Goal: Task Accomplishment & Management: Use online tool/utility

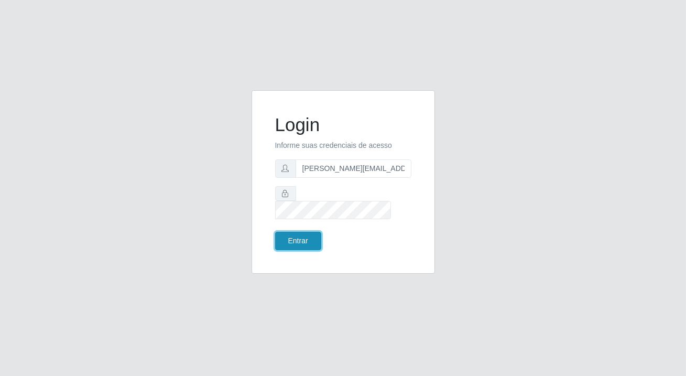
click at [304, 232] on button "Entrar" at bounding box center [298, 241] width 46 height 18
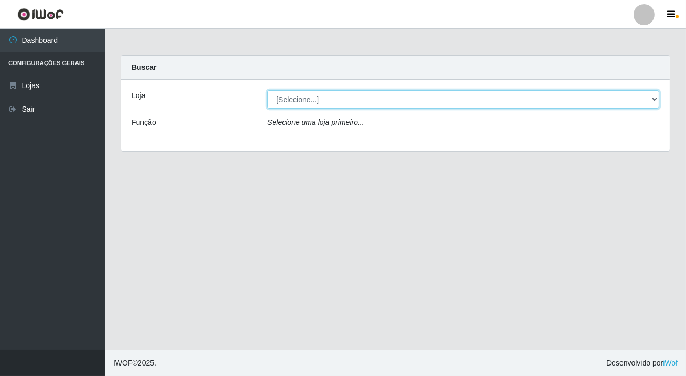
click at [316, 98] on select "[Selecione...] Rede Potiguar 2 - Macaíba" at bounding box center [463, 99] width 392 height 18
select select "101"
click at [267, 90] on select "[Selecione...] Rede Potiguar 2 - Macaíba" at bounding box center [463, 99] width 392 height 18
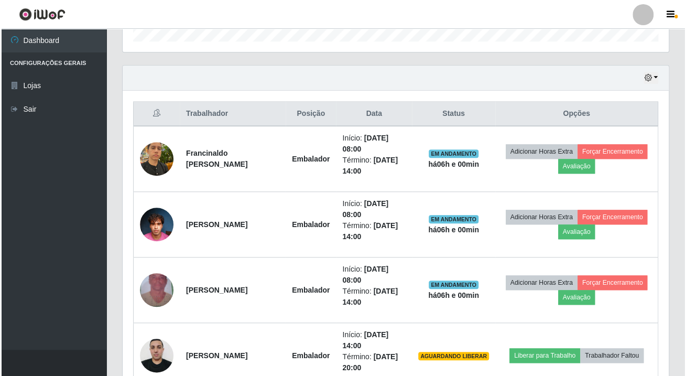
scroll to position [428, 0]
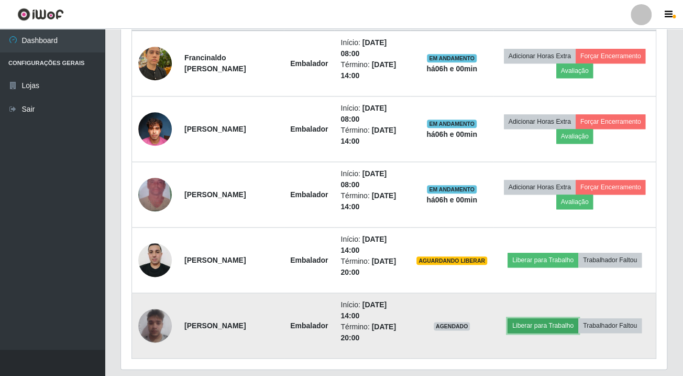
click at [543, 318] on button "Liberar para Trabalho" at bounding box center [543, 325] width 71 height 15
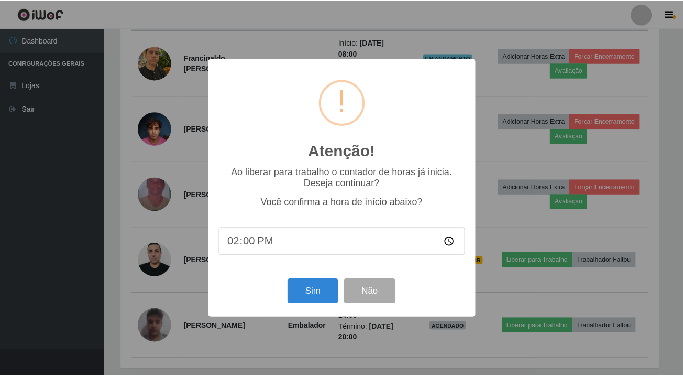
scroll to position [217, 540]
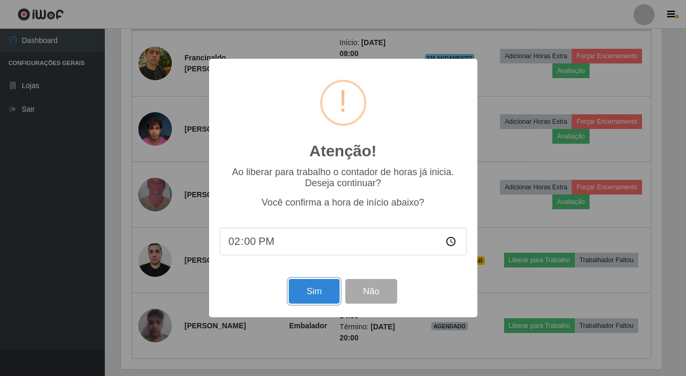
drag, startPoint x: 315, startPoint y: 295, endPoint x: 320, endPoint y: 223, distance: 73.0
click at [316, 295] on button "Sim" at bounding box center [314, 291] width 51 height 25
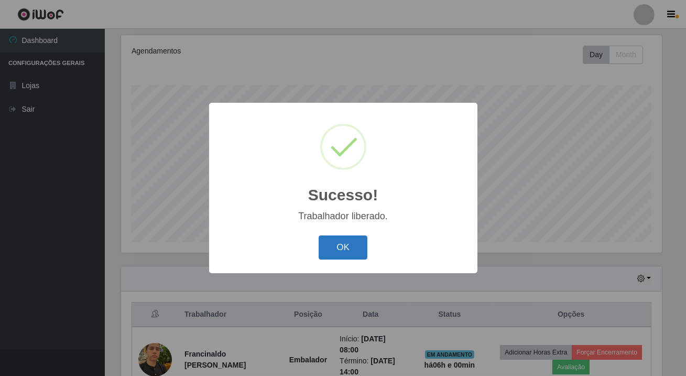
click at [340, 245] on button "OK" at bounding box center [342, 247] width 49 height 25
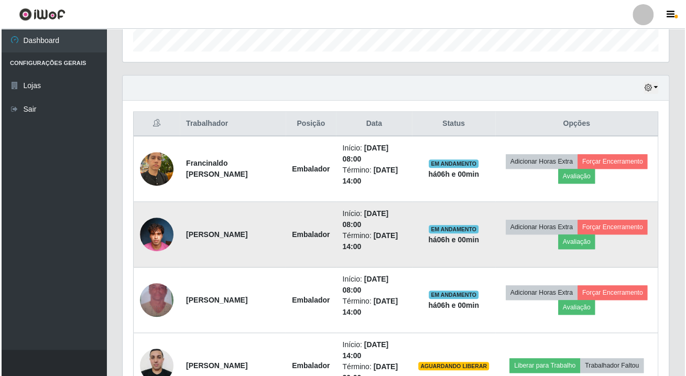
scroll to position [460, 0]
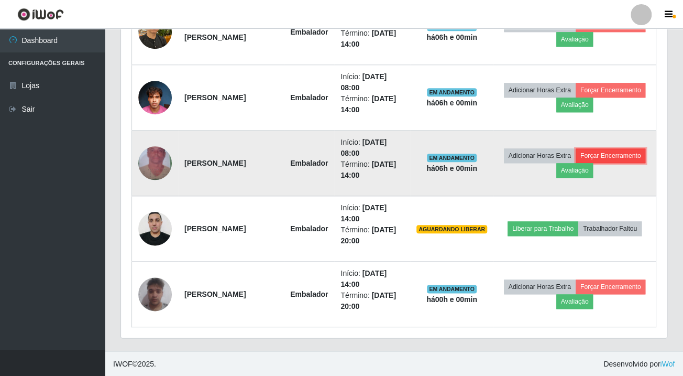
click at [612, 152] on button "Forçar Encerramento" at bounding box center [611, 155] width 70 height 15
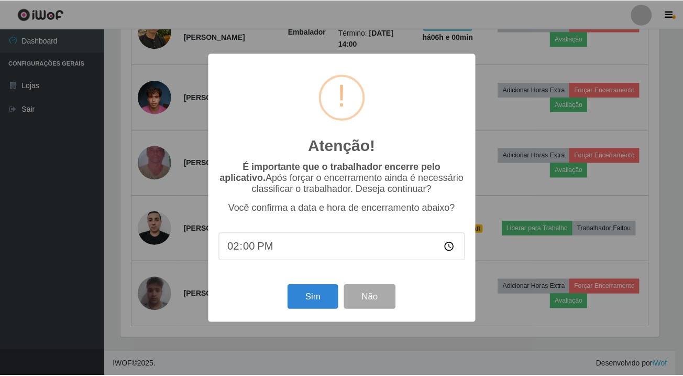
scroll to position [217, 540]
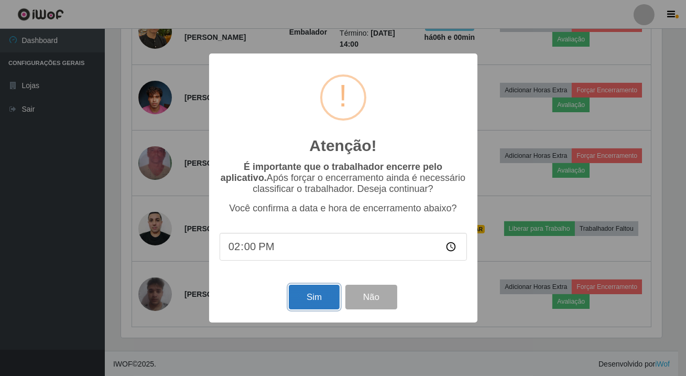
click at [311, 304] on button "Sim" at bounding box center [314, 296] width 51 height 25
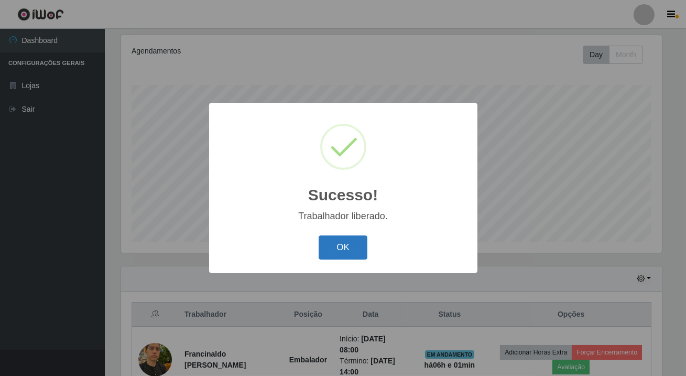
click at [335, 244] on button "OK" at bounding box center [342, 247] width 49 height 25
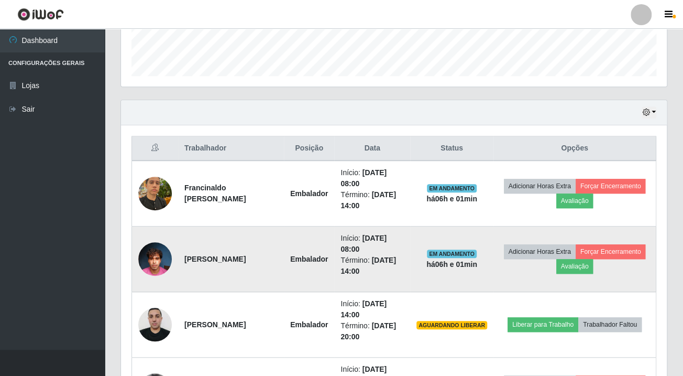
scroll to position [0, 0]
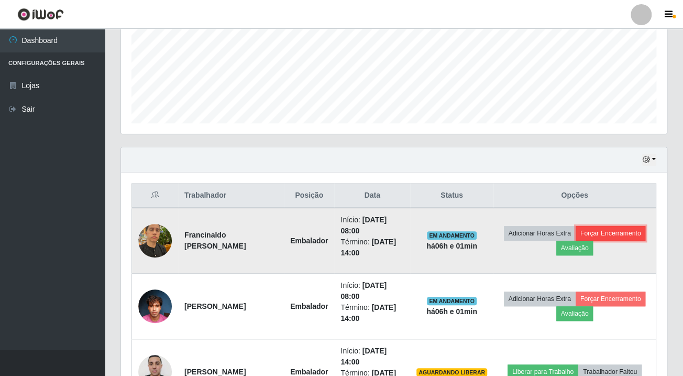
click at [610, 238] on button "Forçar Encerramento" at bounding box center [611, 233] width 70 height 15
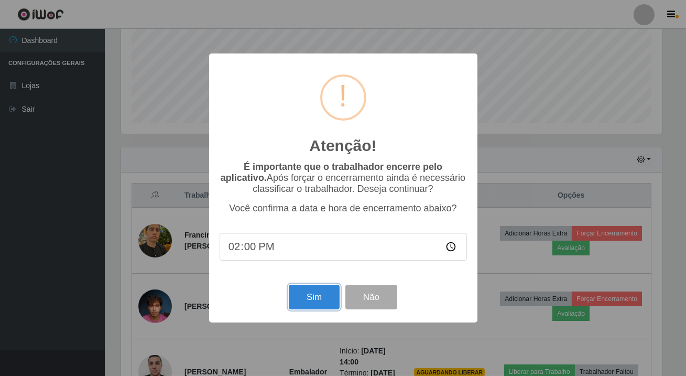
drag, startPoint x: 322, startPoint y: 295, endPoint x: 342, endPoint y: 289, distance: 20.4
click at [334, 292] on button "Sim" at bounding box center [314, 296] width 51 height 25
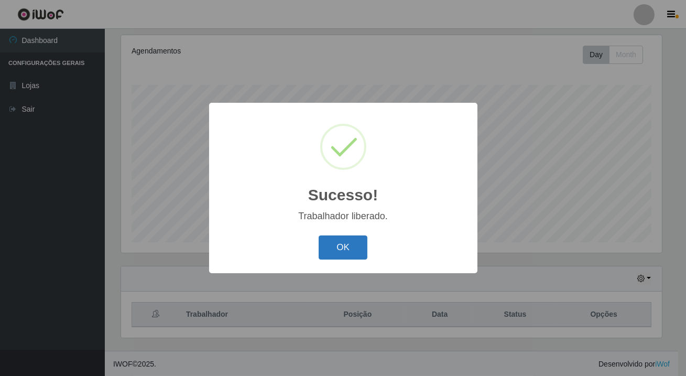
click at [339, 252] on button "OK" at bounding box center [342, 247] width 49 height 25
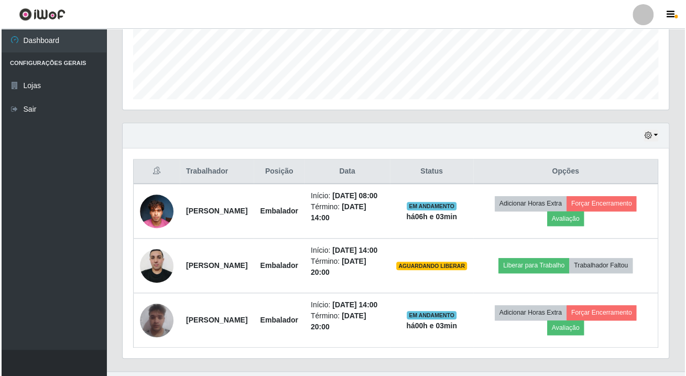
scroll to position [329, 0]
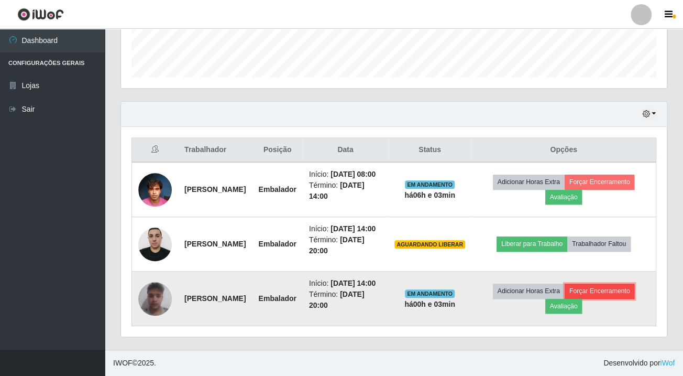
click at [602, 284] on button "Forçar Encerramento" at bounding box center [600, 290] width 70 height 15
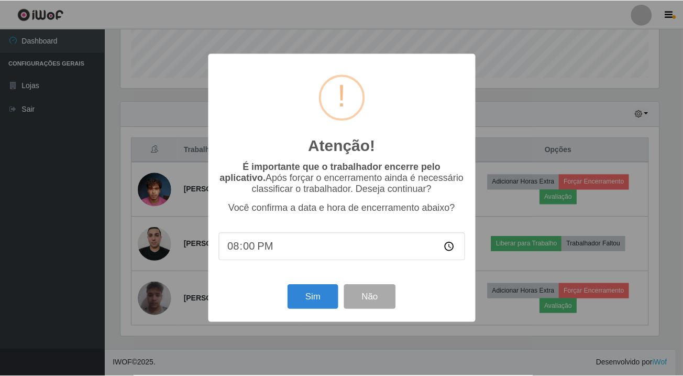
scroll to position [217, 540]
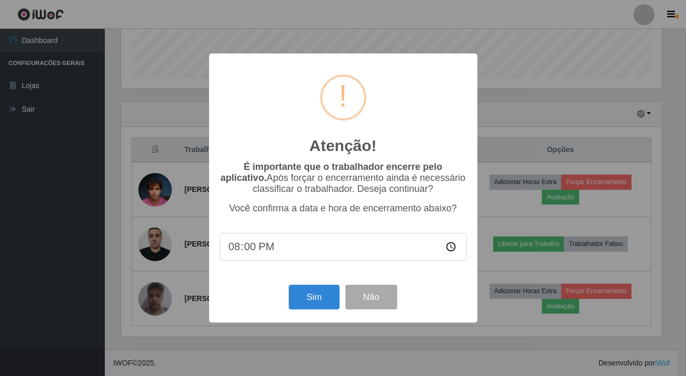
click at [240, 351] on div "Atenção! × É importante que o trabalhador encerre pelo aplicativo. Após forçar …" at bounding box center [343, 188] width 686 height 376
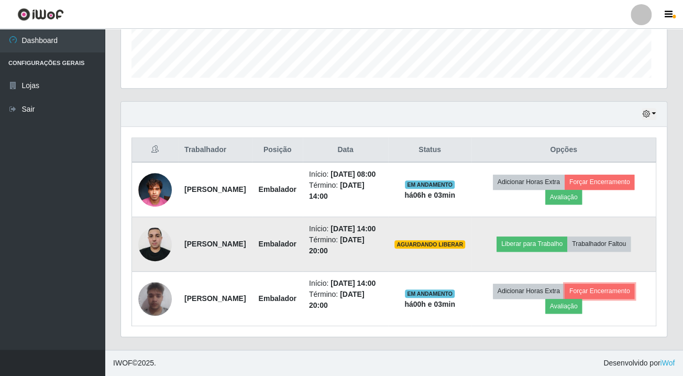
scroll to position [217, 545]
click at [522, 236] on button "Liberar para Trabalho" at bounding box center [532, 243] width 71 height 15
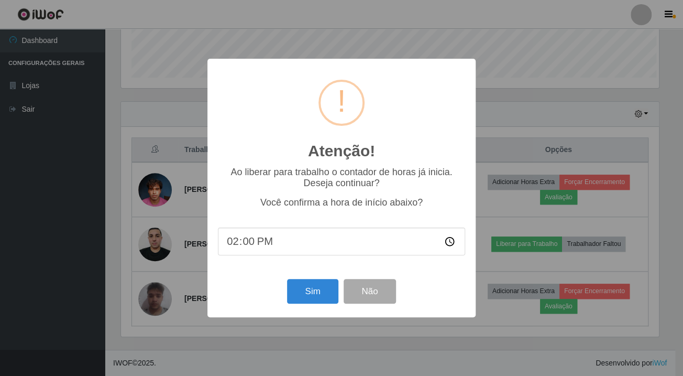
scroll to position [217, 540]
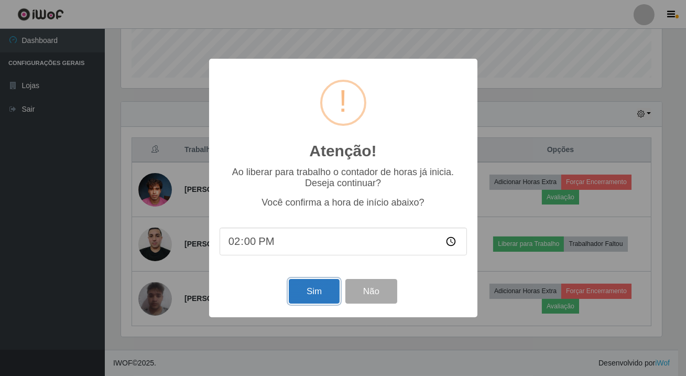
click at [305, 295] on button "Sim" at bounding box center [314, 291] width 51 height 25
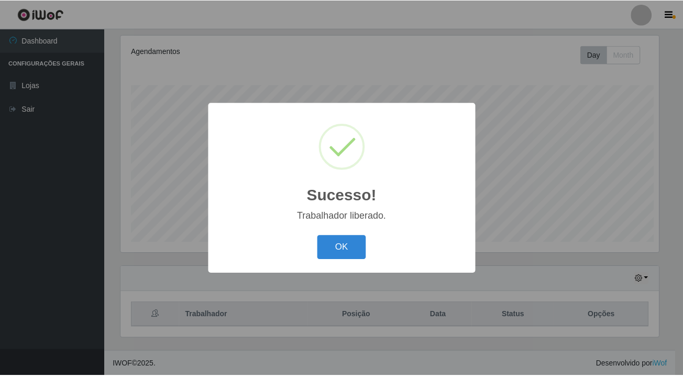
scroll to position [523584, 523261]
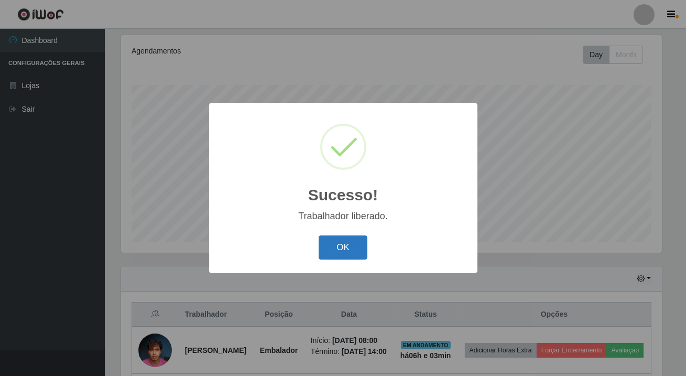
click at [346, 244] on button "OK" at bounding box center [342, 247] width 49 height 25
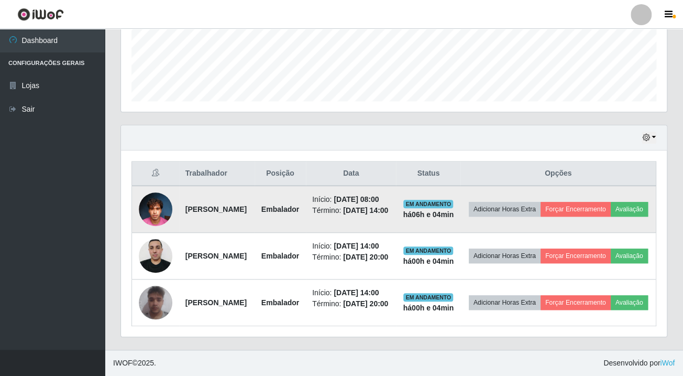
scroll to position [329, 0]
